Goal: Find specific fact: Find specific fact

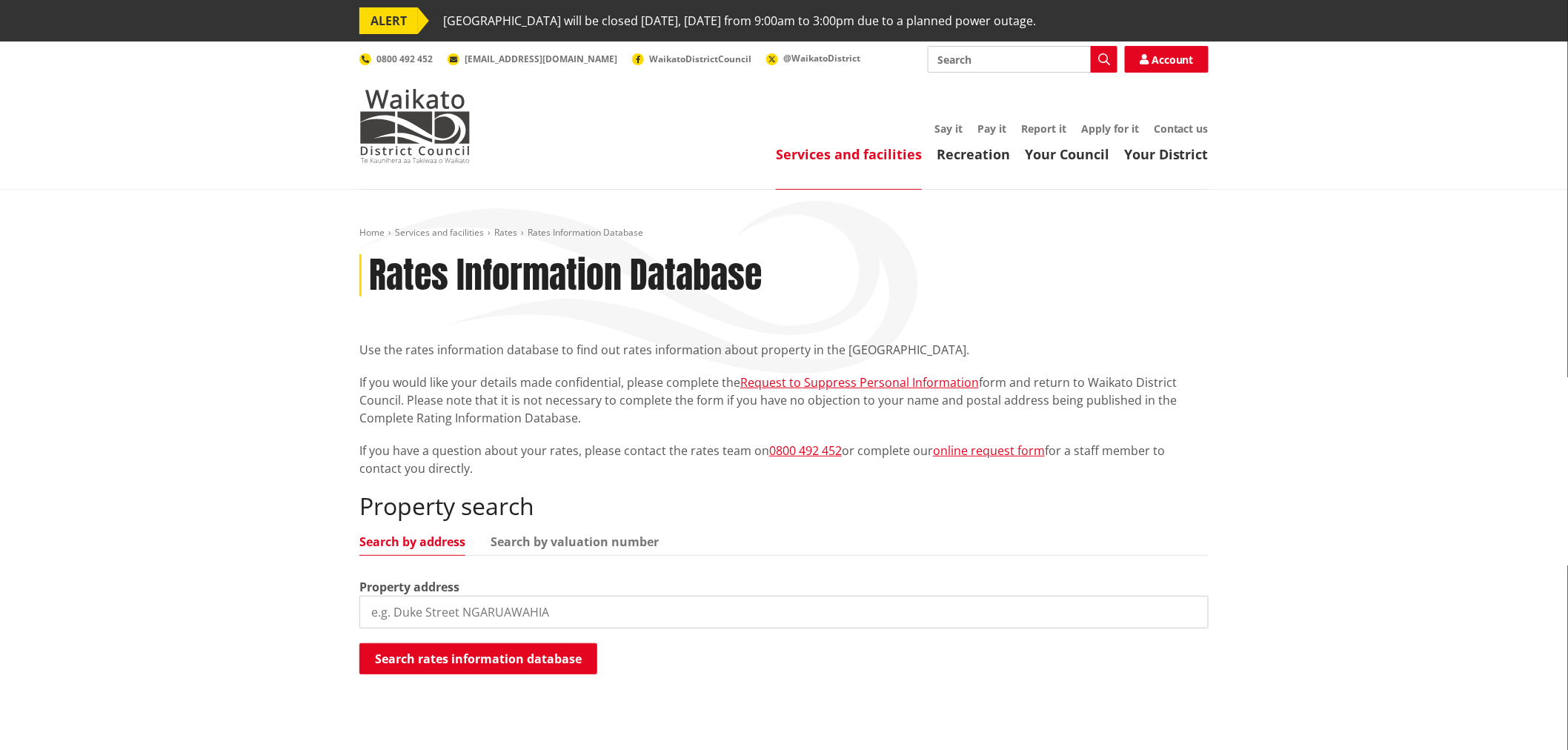
click at [449, 611] on input "search" at bounding box center [784, 611] width 850 height 32
type input "146b beaver road"
click at [473, 664] on button "Search rates information database" at bounding box center [478, 658] width 238 height 31
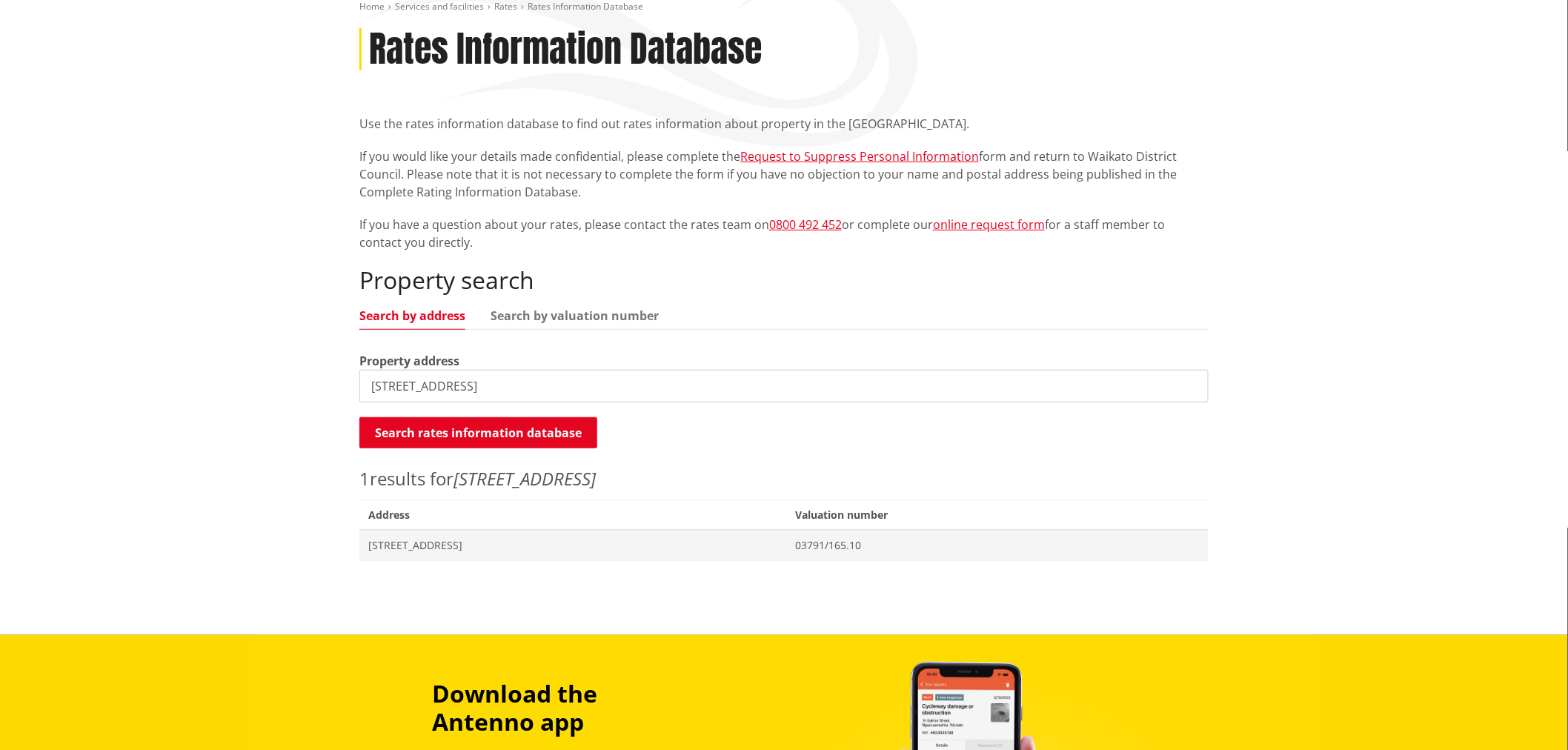
scroll to position [247, 0]
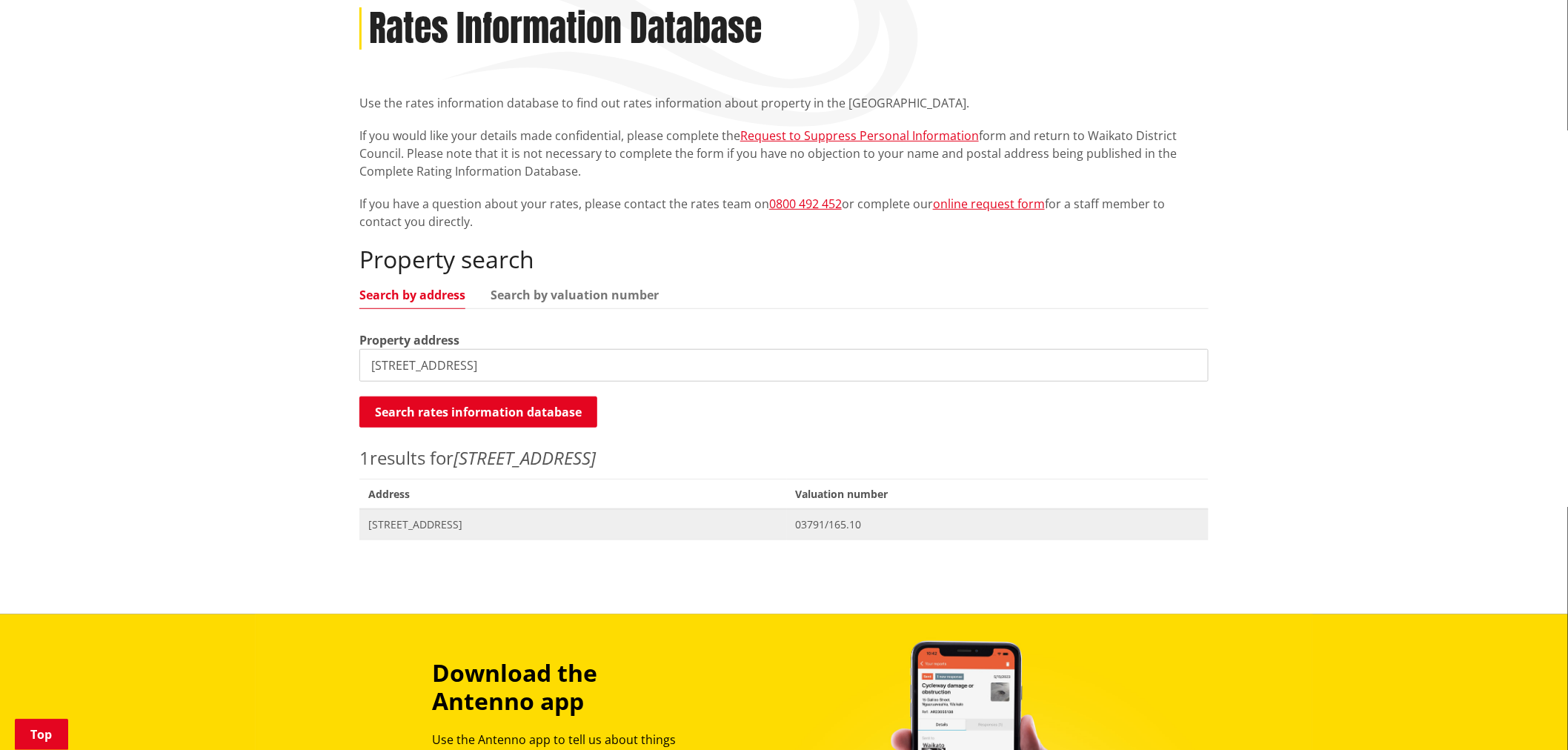
click at [431, 526] on span "[STREET_ADDRESS]" at bounding box center [573, 525] width 410 height 15
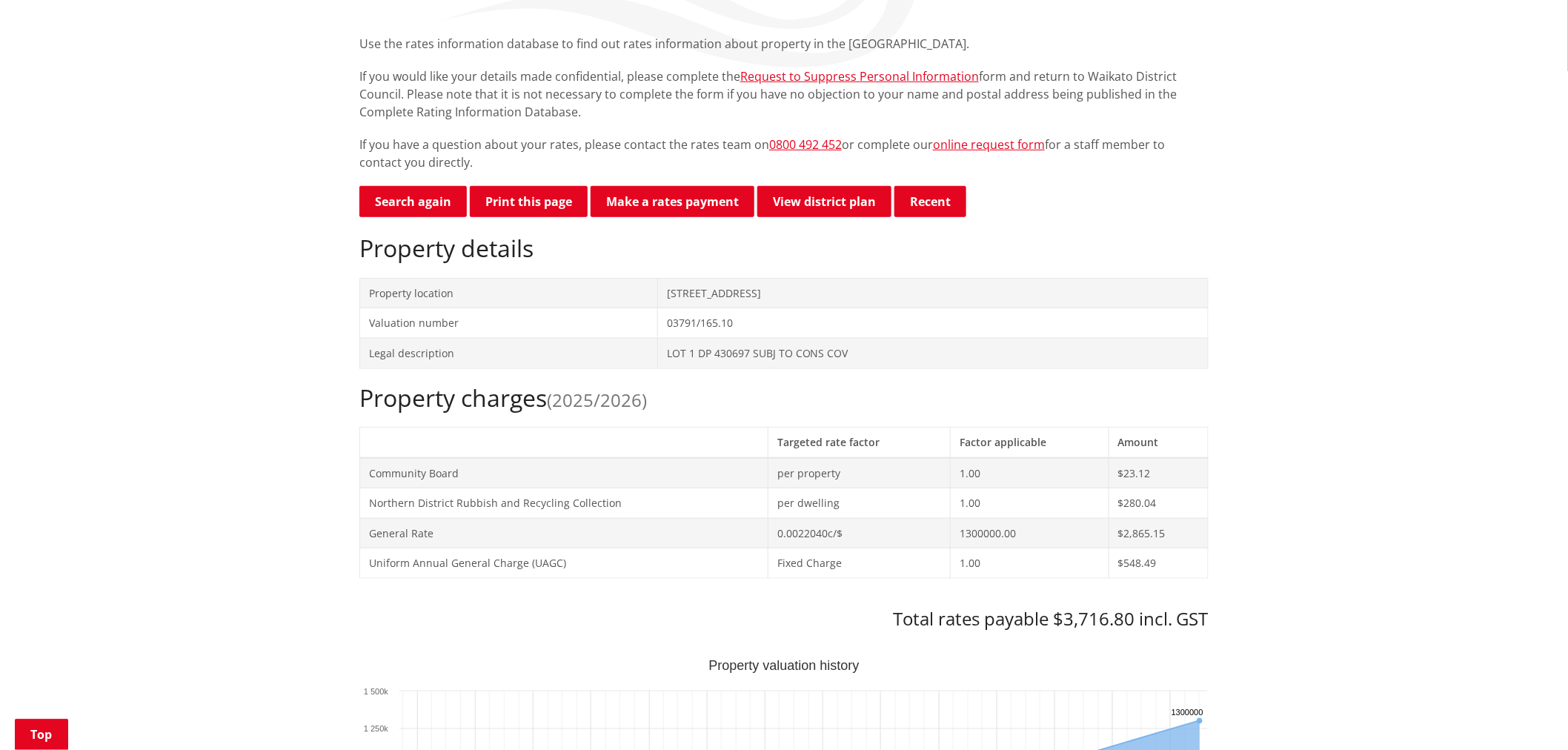
scroll to position [329, 0]
